Goal: Transaction & Acquisition: Purchase product/service

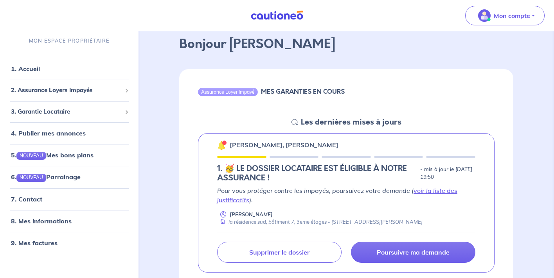
scroll to position [42, 0]
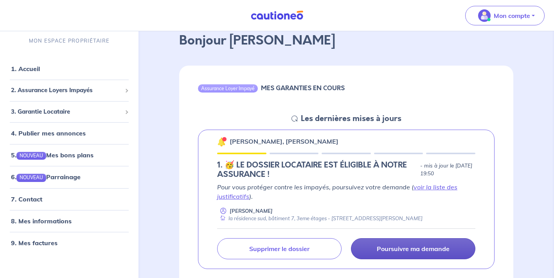
click at [410, 247] on p "Poursuivre ma demande" at bounding box center [413, 249] width 73 height 8
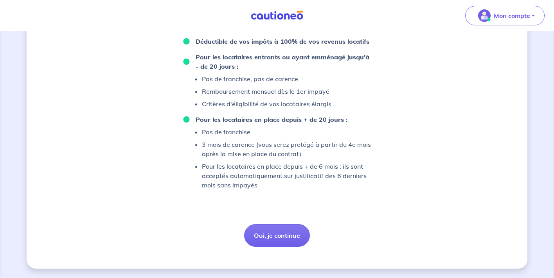
scroll to position [615, 0]
click at [269, 230] on button "Oui, je continue" at bounding box center [277, 235] width 66 height 23
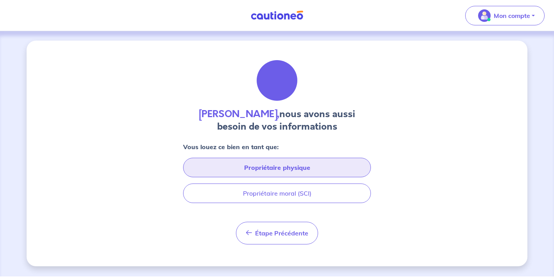
click at [297, 169] on button "Propriétaire physique" at bounding box center [277, 168] width 188 height 20
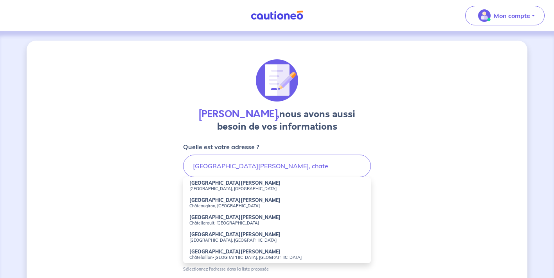
click at [286, 188] on small "[GEOGRAPHIC_DATA], [GEOGRAPHIC_DATA]" at bounding box center [276, 188] width 175 height 5
type input "[GEOGRAPHIC_DATA][PERSON_NAME], [GEOGRAPHIC_DATA], [GEOGRAPHIC_DATA]"
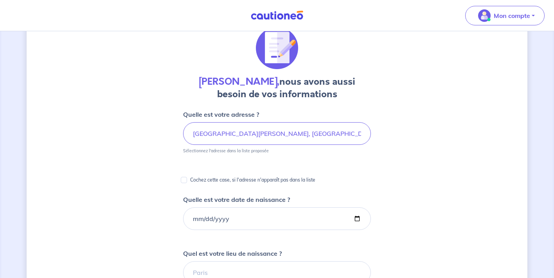
scroll to position [40, 0]
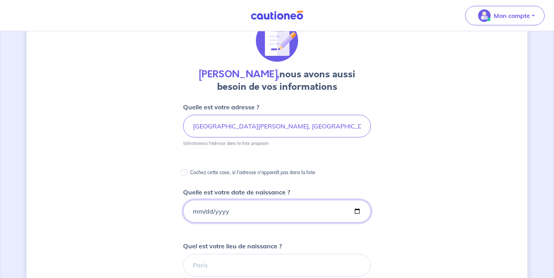
click at [197, 211] on input "Quelle est votre date de naissance ?" at bounding box center [277, 211] width 188 height 23
click at [207, 209] on input "Quelle est votre date de naissance ?" at bounding box center [277, 211] width 188 height 23
click at [227, 210] on input "Quelle est votre date de naissance ?" at bounding box center [277, 211] width 188 height 23
click at [224, 210] on input "Quelle est votre date de naissance ?" at bounding box center [277, 211] width 188 height 23
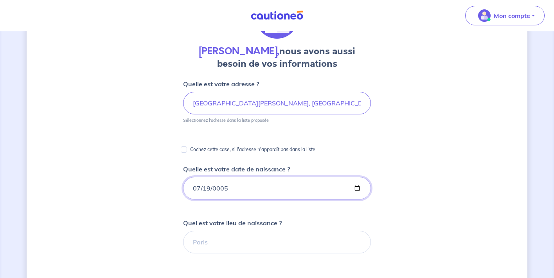
scroll to position [70, 0]
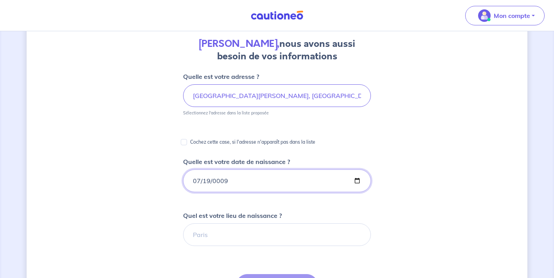
click at [222, 181] on input "0009-07-19" at bounding box center [277, 181] width 188 height 23
click at [230, 181] on input "0009-07-19" at bounding box center [277, 181] width 188 height 23
click at [227, 180] on input "0009-07-19" at bounding box center [277, 181] width 188 height 23
click at [224, 181] on input "0009-07-19" at bounding box center [277, 181] width 188 height 23
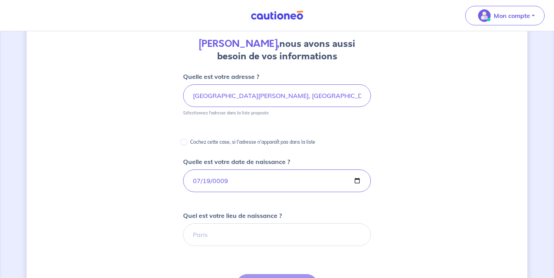
type input "[DATE]"
click at [410, 187] on div "[PERSON_NAME] Gignoux, nous avons aussi besoin de vos informations Quelle est v…" at bounding box center [277, 223] width 500 height 506
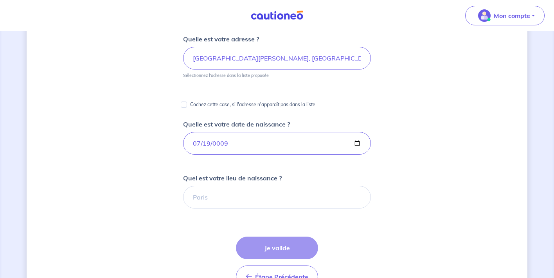
scroll to position [115, 0]
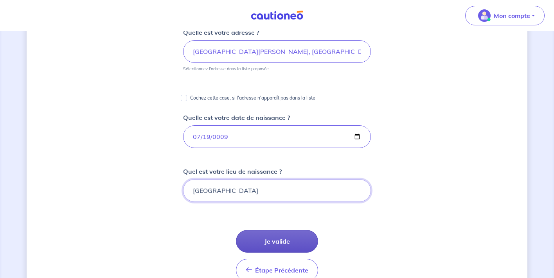
type input "[GEOGRAPHIC_DATA]"
click at [285, 241] on button "Je valide" at bounding box center [277, 241] width 82 height 23
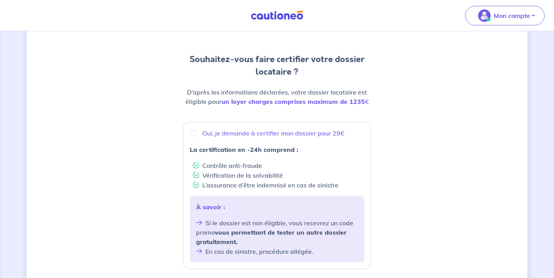
scroll to position [60, 0]
click at [194, 135] on input "Oui, je demande à certifier mon dossier pour 29€" at bounding box center [193, 134] width 6 height 6
radio input "true"
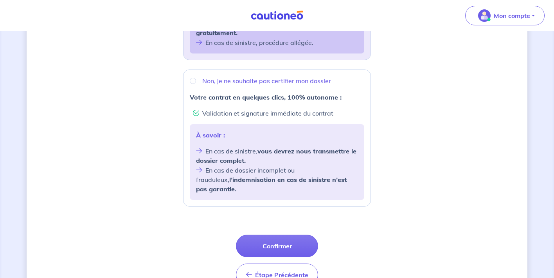
scroll to position [283, 0]
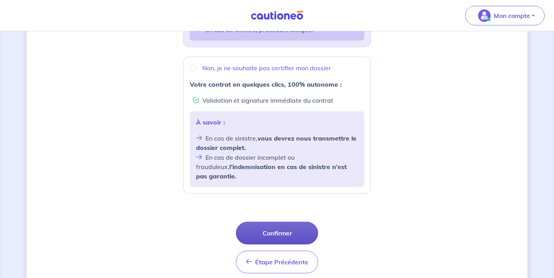
click at [278, 222] on button "Confirmer" at bounding box center [277, 233] width 82 height 23
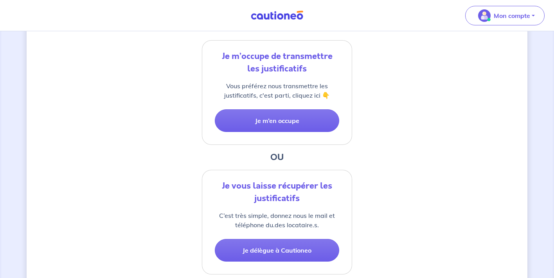
scroll to position [170, 0]
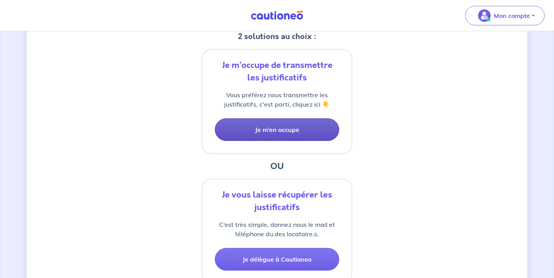
click at [288, 137] on button "Je m’en occupe" at bounding box center [277, 129] width 124 height 23
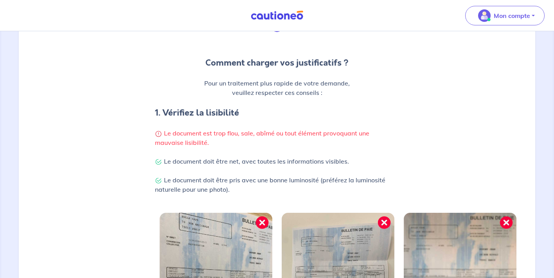
scroll to position [169, 0]
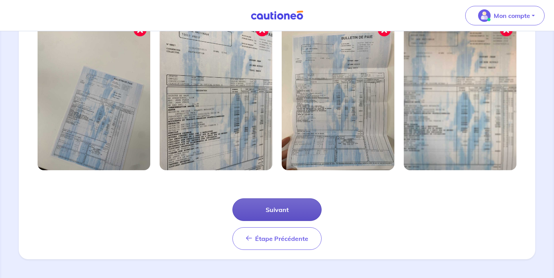
click at [288, 212] on button "Suivant" at bounding box center [276, 210] width 89 height 23
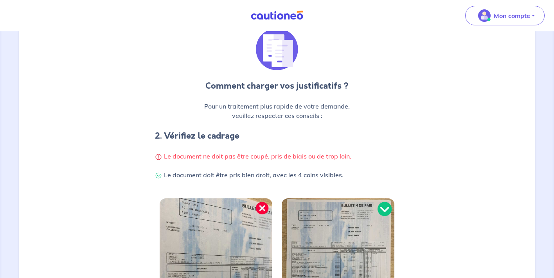
scroll to position [65, 0]
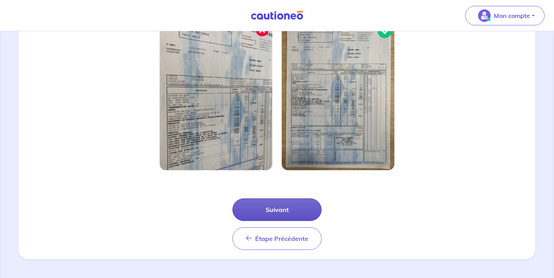
click at [282, 213] on button "Suivant" at bounding box center [276, 210] width 89 height 23
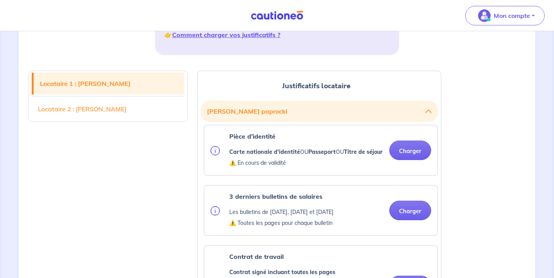
scroll to position [165, 0]
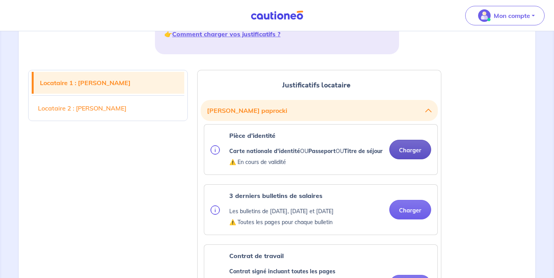
click at [411, 155] on button "Charger" at bounding box center [410, 150] width 42 height 20
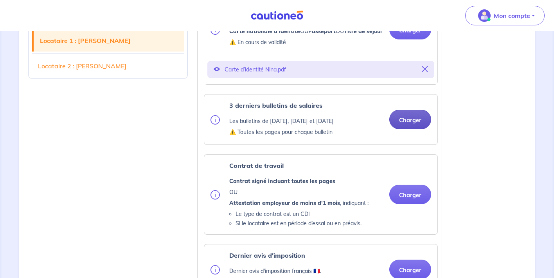
scroll to position [285, 0]
click at [404, 129] on button "Charger" at bounding box center [410, 119] width 42 height 20
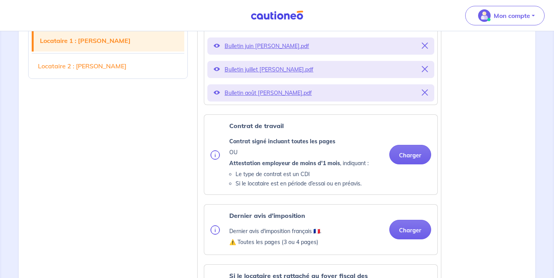
scroll to position [399, 0]
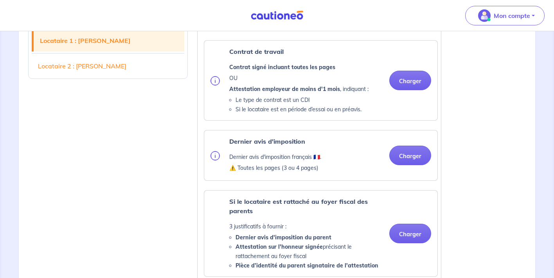
click at [406, 114] on div "Contrat de travail Contrat signé incluant toutes les pages OU Attestation emplo…" at bounding box center [320, 80] width 221 height 67
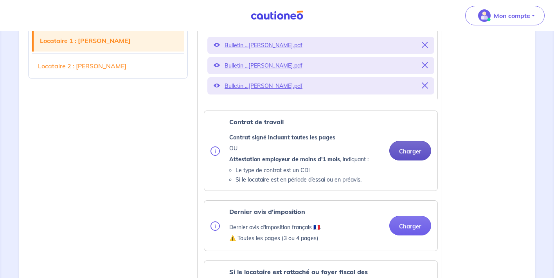
click at [402, 158] on button "Charger" at bounding box center [410, 151] width 42 height 20
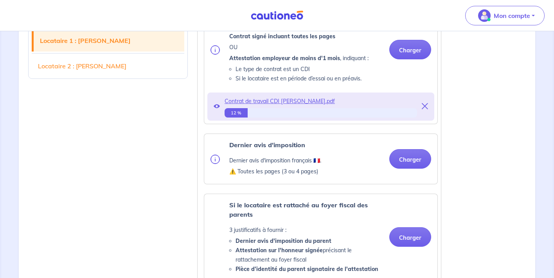
scroll to position [502, 0]
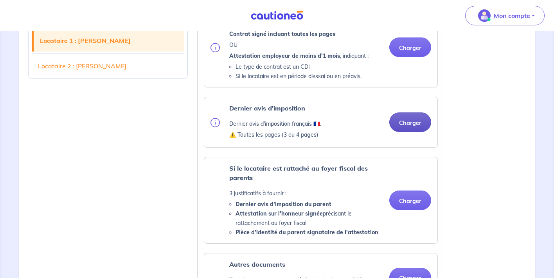
click at [405, 159] on ul "Pièce d’identité Carte nationale d'identité OU Passeport OU Titre de séjour ⚠️ …" at bounding box center [319, 98] width 237 height 622
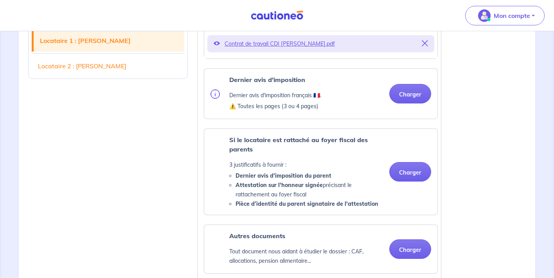
scroll to position [560, 0]
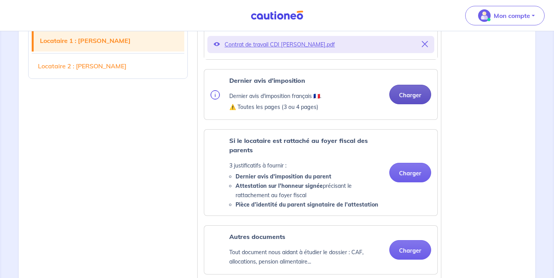
click at [416, 104] on button "Charger" at bounding box center [410, 95] width 42 height 20
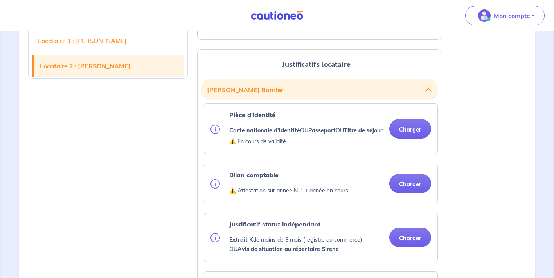
scroll to position [954, 0]
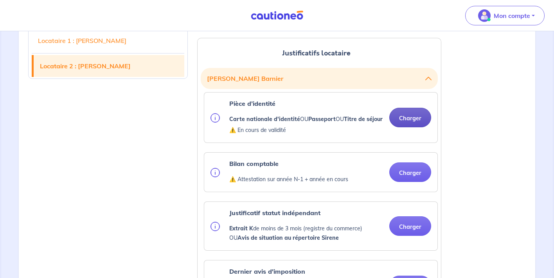
click at [400, 127] on button "Charger" at bounding box center [410, 118] width 42 height 20
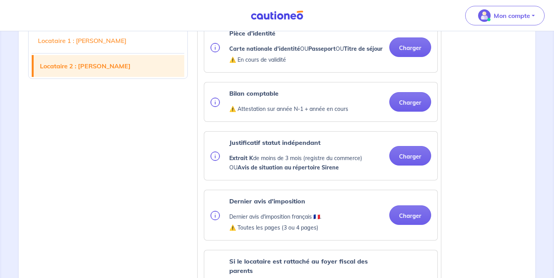
scroll to position [1026, 0]
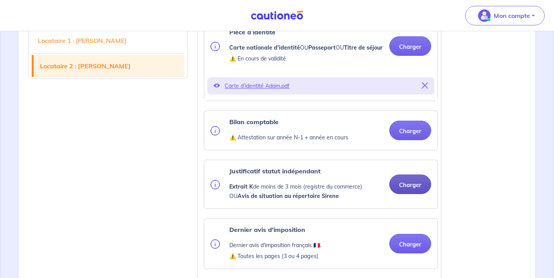
click at [404, 194] on button "Charger" at bounding box center [410, 185] width 42 height 20
click at [418, 140] on button "Charger" at bounding box center [410, 131] width 42 height 20
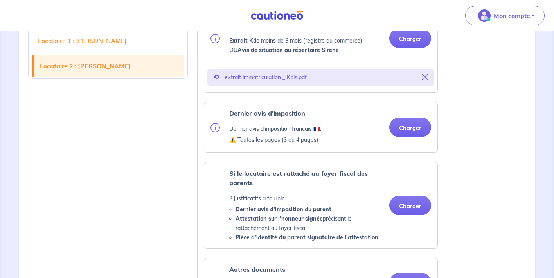
scroll to position [1178, 0]
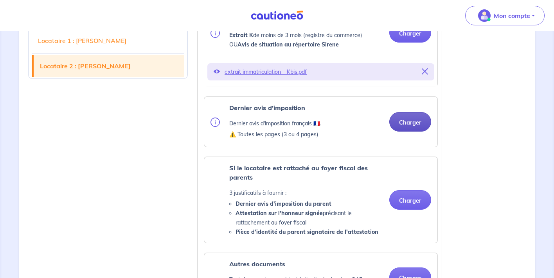
click at [396, 132] on button "Charger" at bounding box center [410, 122] width 42 height 20
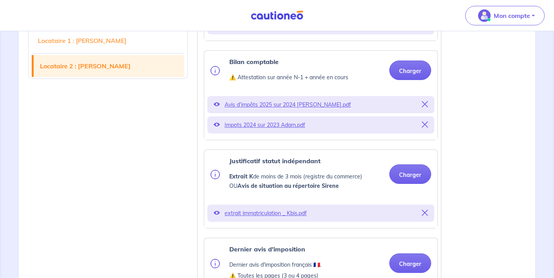
scroll to position [1084, 0]
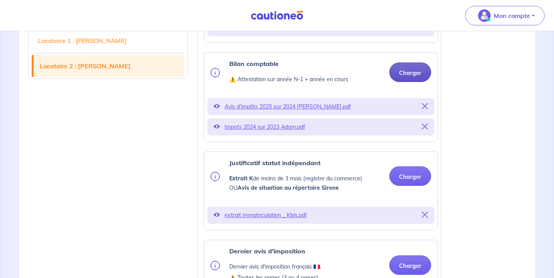
click at [410, 82] on button "Charger" at bounding box center [410, 73] width 42 height 20
click at [402, 82] on button "Charger" at bounding box center [410, 73] width 42 height 20
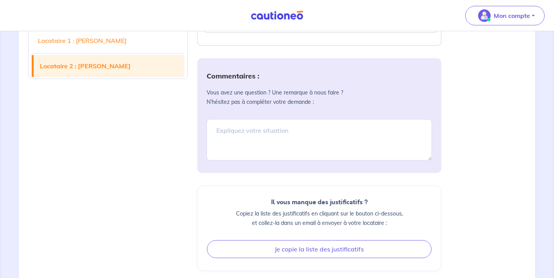
scroll to position [1628, 0]
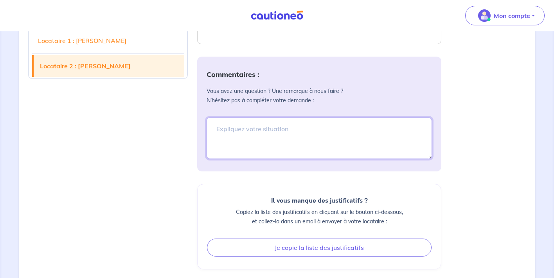
click at [309, 149] on textarea at bounding box center [318, 138] width 225 height 41
type textarea "M"
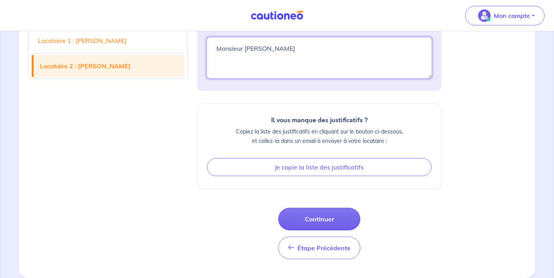
scroll to position [1727, 0]
drag, startPoint x: 309, startPoint y: 49, endPoint x: 292, endPoint y: 49, distance: 16.4
click at [292, 49] on textarea "Monsieur [PERSON_NAME] reprend une activité professionnelle à" at bounding box center [318, 57] width 225 height 41
click at [402, 50] on textarea "Monsieur [PERSON_NAME] reprend une activité professionnelle à" at bounding box center [318, 57] width 225 height 41
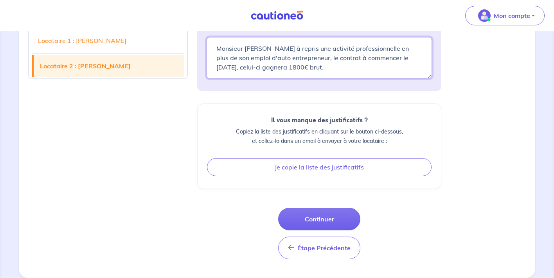
drag, startPoint x: 337, startPoint y: 73, endPoint x: 215, endPoint y: 39, distance: 125.7
click at [215, 39] on textarea "Monsieur [PERSON_NAME] à repris une activité professionnelle en plus de son emp…" at bounding box center [318, 57] width 225 height 41
click at [347, 75] on textarea "Monsieur [PERSON_NAME] à repris une activité professionnelle en plus de son emp…" at bounding box center [318, 57] width 225 height 41
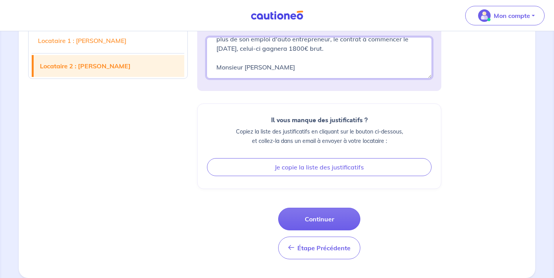
scroll to position [19, 0]
click at [248, 69] on textarea "Monsieur [PERSON_NAME] à repris une activité professionnelle en plus de son emp…" at bounding box center [318, 57] width 225 height 41
click at [273, 66] on textarea "Monsieur [PERSON_NAME] à repris une activité professionnelle en plus de son emp…" at bounding box center [318, 57] width 225 height 41
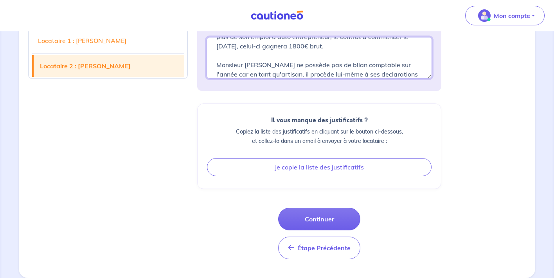
type textarea "Monsieur [PERSON_NAME] à repris une activité professionnelle en plus de son emp…"
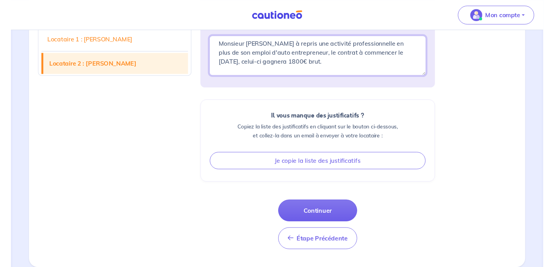
scroll to position [0, 0]
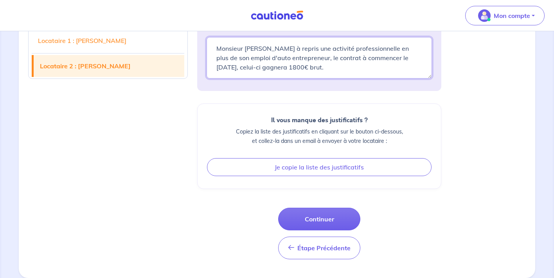
drag, startPoint x: 398, startPoint y: 76, endPoint x: 178, endPoint y: 11, distance: 229.0
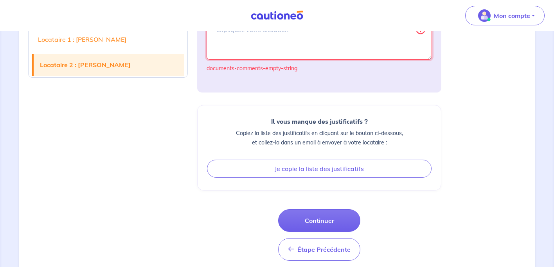
paste textarea "Monsieur [PERSON_NAME] a repris une activité professionnelle en plus de son emp…"
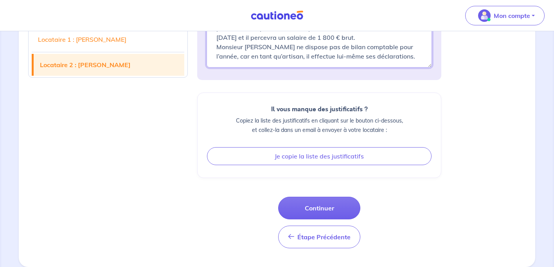
scroll to position [19, 0]
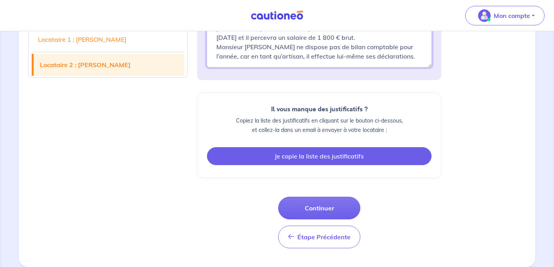
type textarea "Monsieur [PERSON_NAME] a repris une activité professionnelle en plus de son emp…"
click at [338, 165] on button "Je copie la liste des justificatifs" at bounding box center [319, 156] width 224 height 18
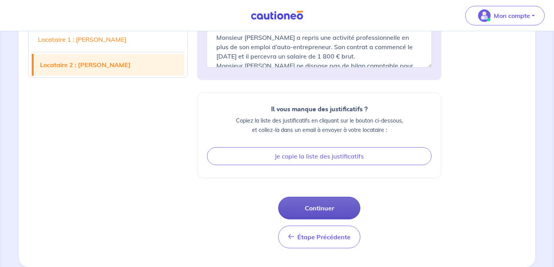
scroll to position [1738, 0]
click at [336, 208] on button "Continuer" at bounding box center [319, 208] width 82 height 23
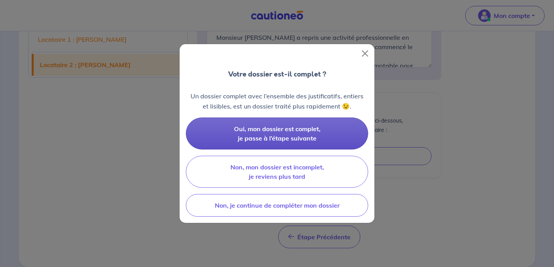
click at [296, 131] on span "Oui, mon dossier est complet, je passe à l’étape suivante" at bounding box center [277, 133] width 86 height 17
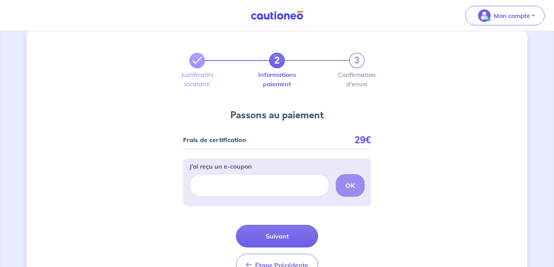
scroll to position [20, 0]
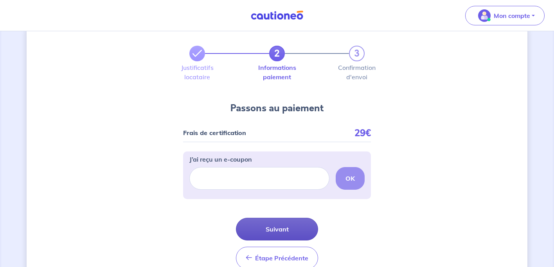
click at [266, 231] on button "Suivant" at bounding box center [277, 229] width 82 height 23
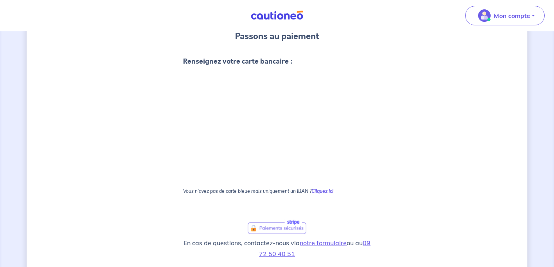
scroll to position [179, 0]
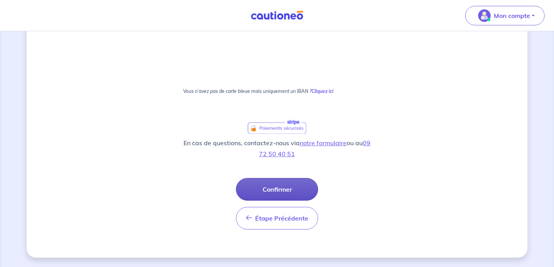
click at [290, 188] on button "Confirmer" at bounding box center [277, 189] width 82 height 23
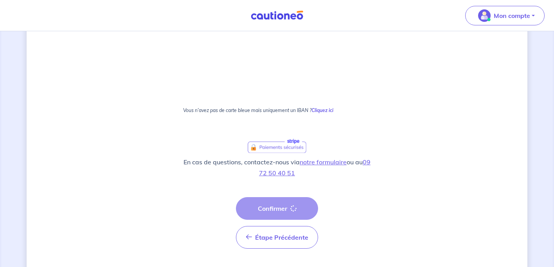
scroll to position [159, 0]
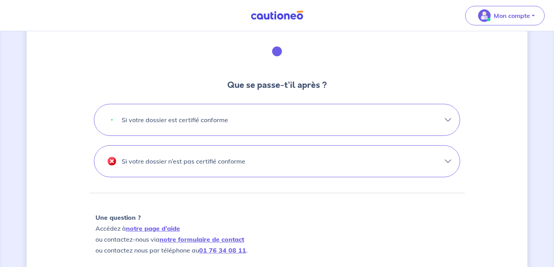
scroll to position [222, 0]
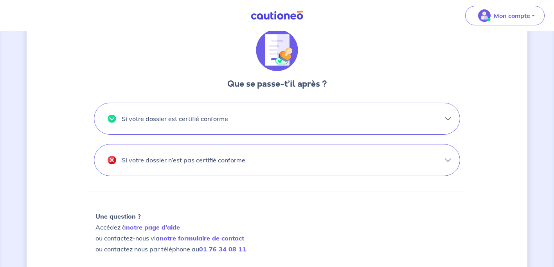
click at [290, 157] on button "Si votre dossier n’est pas certifié conforme" at bounding box center [276, 160] width 365 height 31
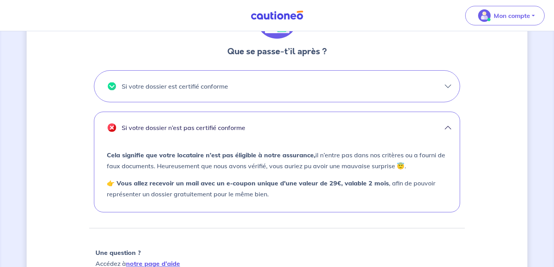
scroll to position [256, 0]
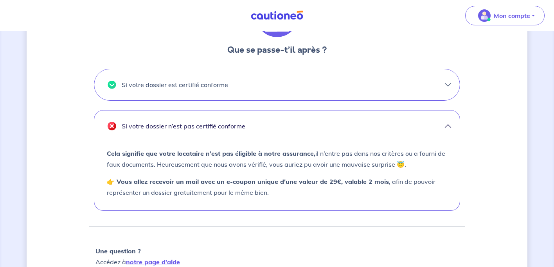
click at [301, 126] on button "Si votre dossier n’est pas certifié conforme" at bounding box center [276, 126] width 365 height 31
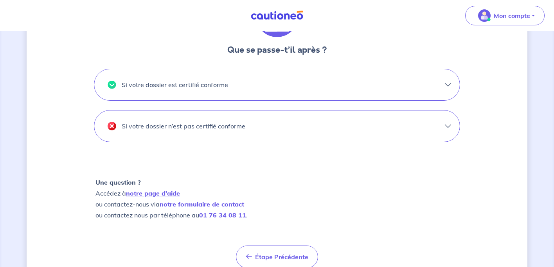
click at [297, 96] on button "Si votre dossier est certifié conforme" at bounding box center [276, 84] width 365 height 31
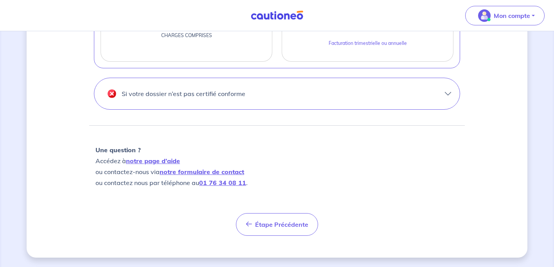
click at [297, 93] on button "Si votre dossier n’est pas certifié conforme" at bounding box center [276, 93] width 365 height 31
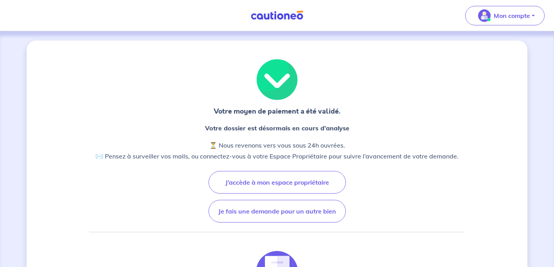
scroll to position [0, 0]
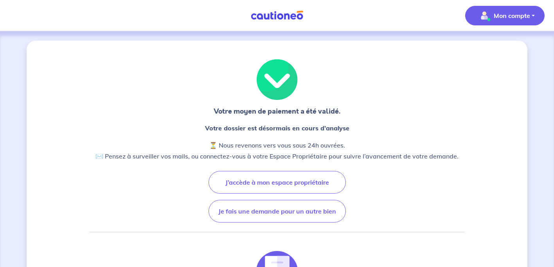
click at [503, 18] on p "Mon compte" at bounding box center [511, 15] width 36 height 9
click at [497, 48] on link "Mes informations" at bounding box center [496, 48] width 63 height 13
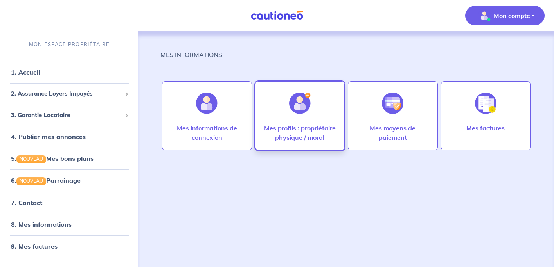
click at [280, 131] on p "Mes profils : propriétaire physique / moral" at bounding box center [300, 133] width 74 height 19
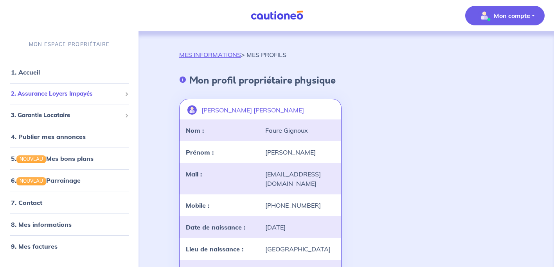
click at [90, 94] on span "2. Assurance Loyers Impayés" at bounding box center [66, 94] width 111 height 9
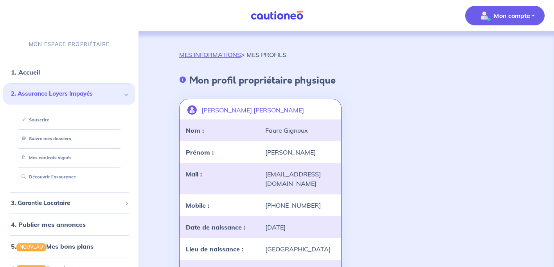
click at [90, 93] on span "2. Assurance Loyers Impayés" at bounding box center [66, 94] width 111 height 9
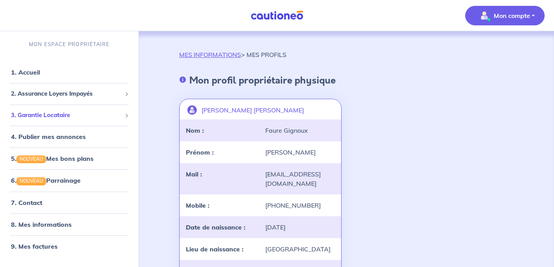
click at [97, 117] on span "3. Garantie Locataire" at bounding box center [66, 115] width 111 height 9
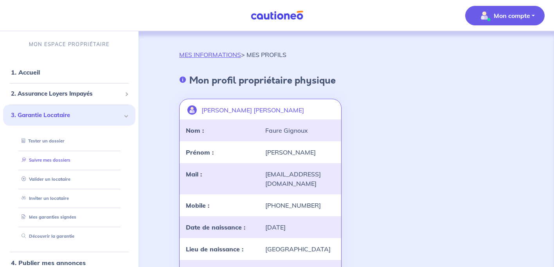
click at [68, 159] on link "Suivre mes dossiers" at bounding box center [44, 160] width 52 height 5
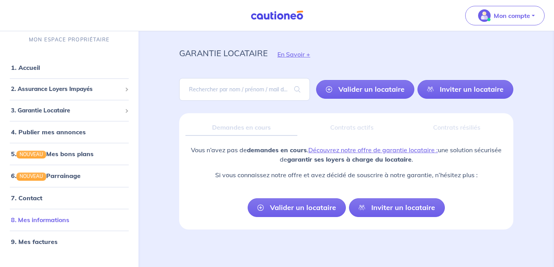
click at [64, 218] on link "8. Mes informations" at bounding box center [40, 220] width 58 height 8
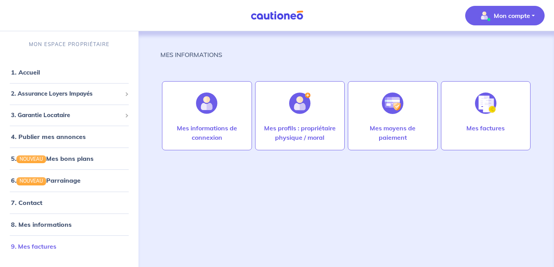
click at [54, 247] on link "9. Mes factures" at bounding box center [33, 247] width 45 height 8
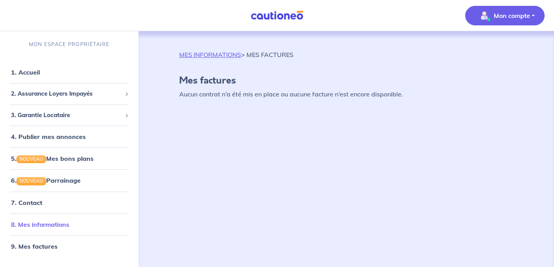
click at [49, 227] on link "8. Mes informations" at bounding box center [40, 225] width 58 height 8
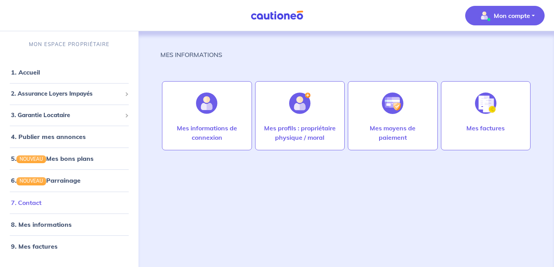
click at [41, 203] on link "7. Contact" at bounding box center [26, 203] width 30 height 8
click at [522, 14] on p "Mon compte" at bounding box center [511, 15] width 36 height 9
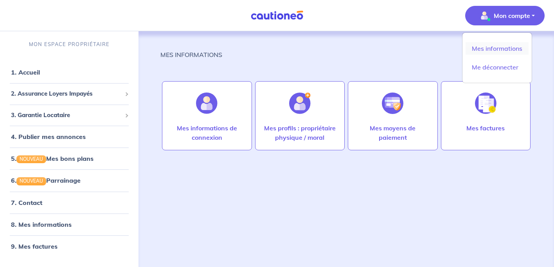
click at [502, 43] on link "Mes informations" at bounding box center [496, 48] width 63 height 13
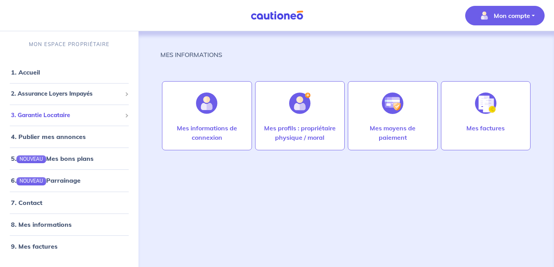
click at [86, 118] on span "3. Garantie Locataire" at bounding box center [66, 115] width 111 height 9
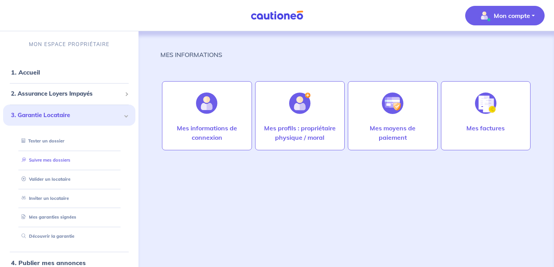
click at [70, 158] on link "Suivre mes dossiers" at bounding box center [44, 160] width 52 height 5
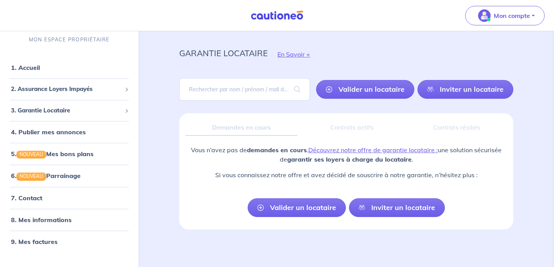
scroll to position [13, 0]
click at [122, 90] on div "2. Assurance Loyers Impayés" at bounding box center [69, 89] width 132 height 15
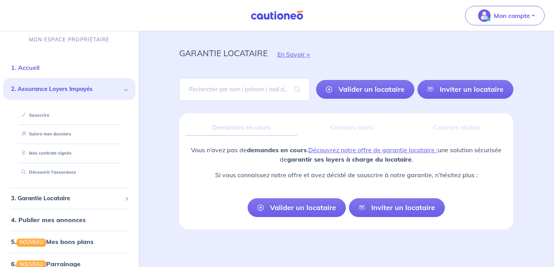
click at [39, 64] on link "1. Accueil" at bounding box center [25, 68] width 29 height 8
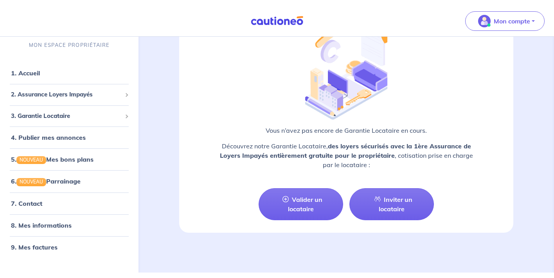
scroll to position [957, 0]
